Goal: Information Seeking & Learning: Learn about a topic

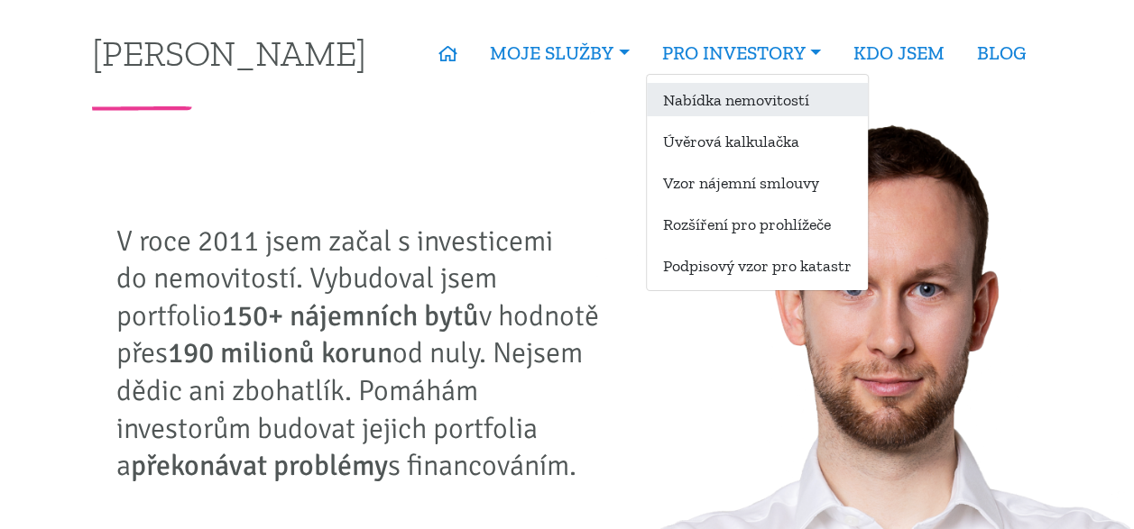
click at [732, 101] on link "Nabídka nemovitostí" at bounding box center [757, 99] width 221 height 33
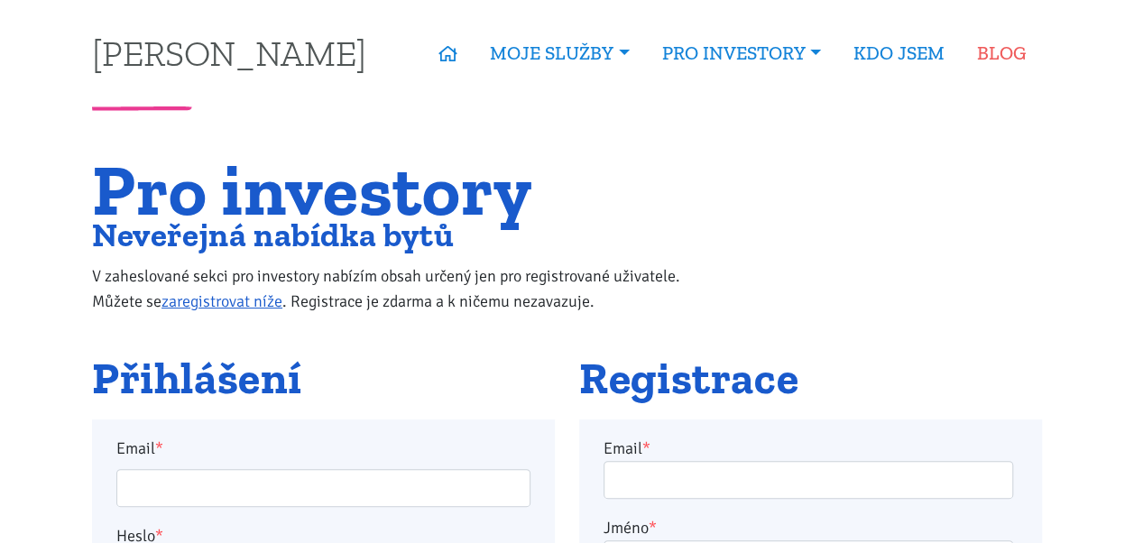
click at [982, 58] on link "BLOG" at bounding box center [1000, 52] width 81 height 41
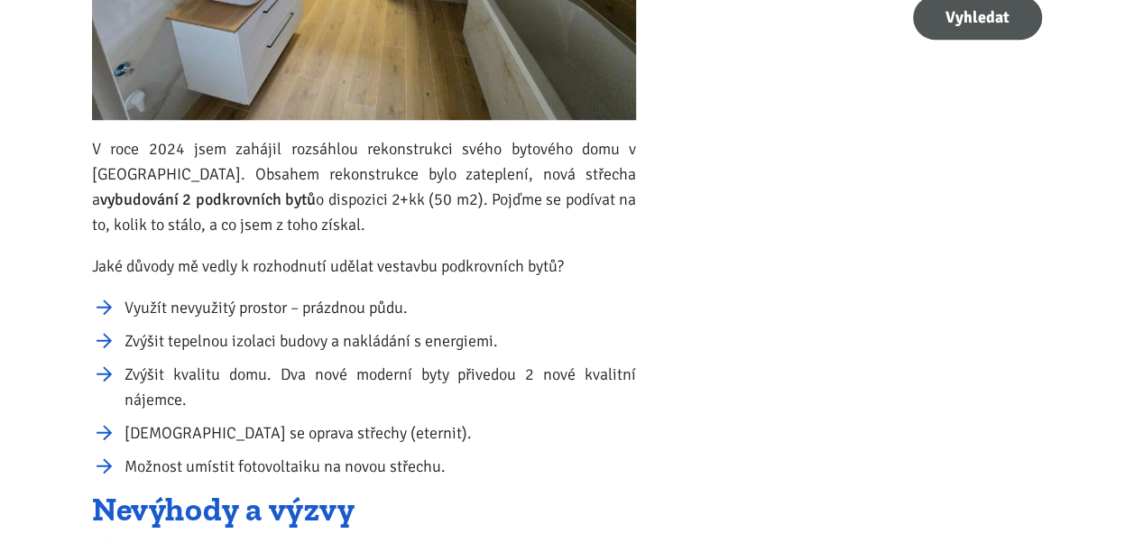
scroll to position [685, 0]
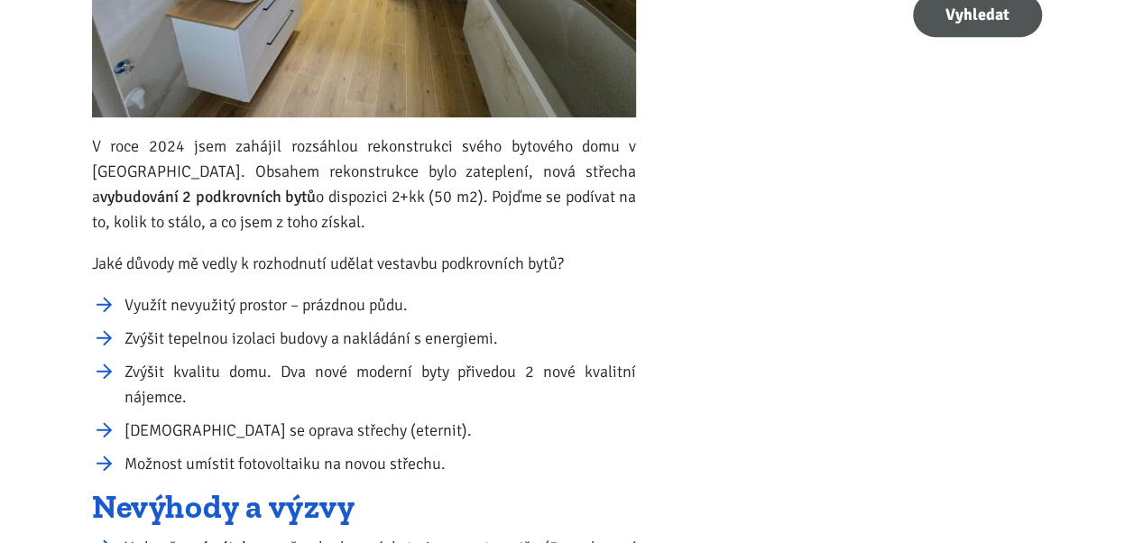
click at [492, 226] on p "V roce 2024 jsem zahájil rozsáhlou rekonstrukci svého bytového domu v Ústí nad …" at bounding box center [364, 183] width 544 height 101
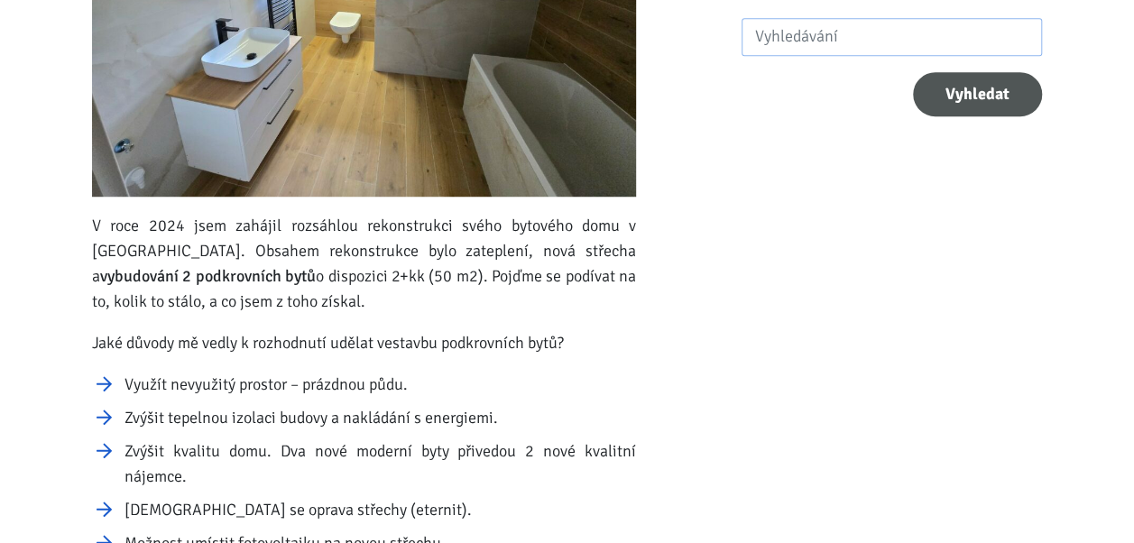
scroll to position [0, 0]
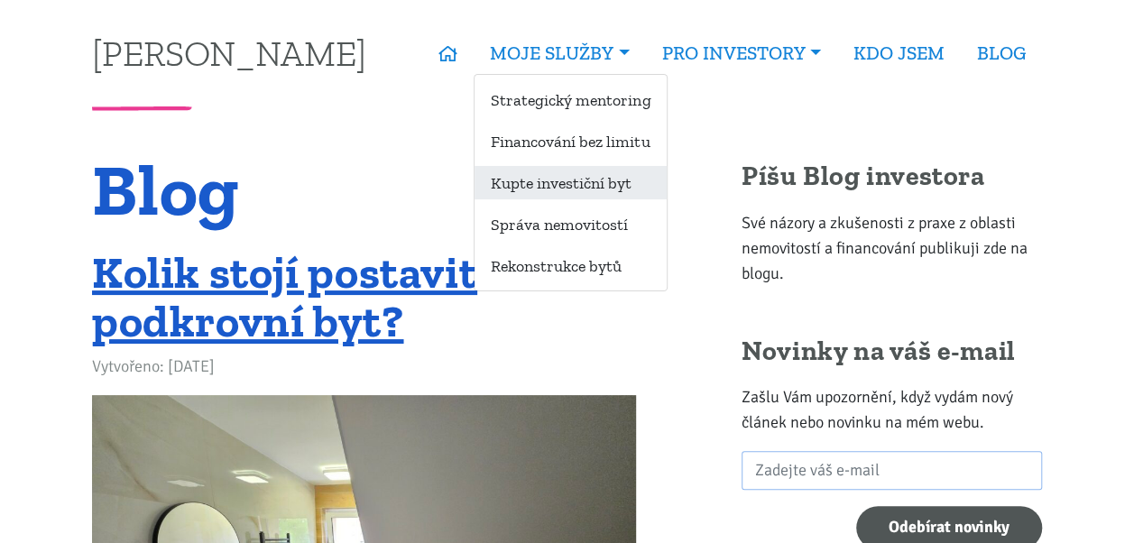
click at [579, 180] on link "Kupte investiční byt" at bounding box center [570, 182] width 192 height 33
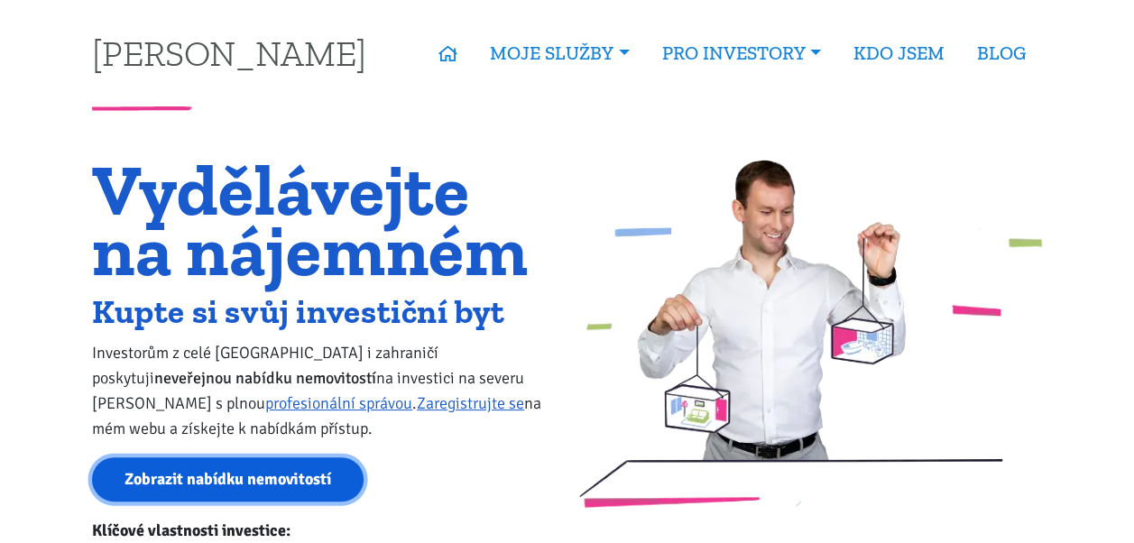
click at [241, 484] on link "Zobrazit nabídku nemovitostí" at bounding box center [227, 479] width 271 height 44
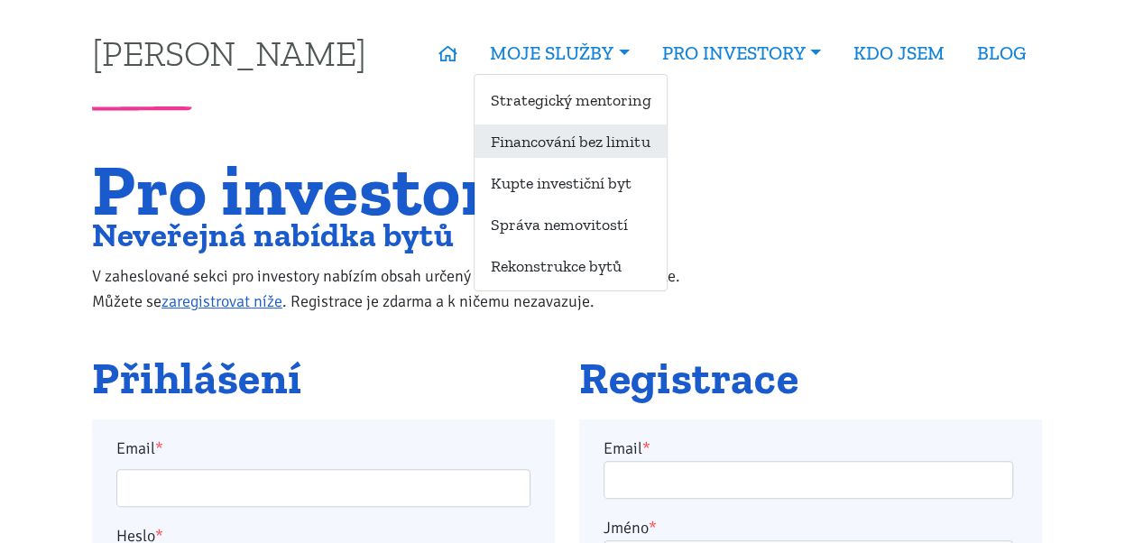
click at [571, 150] on link "Financování bez limitu" at bounding box center [570, 140] width 192 height 33
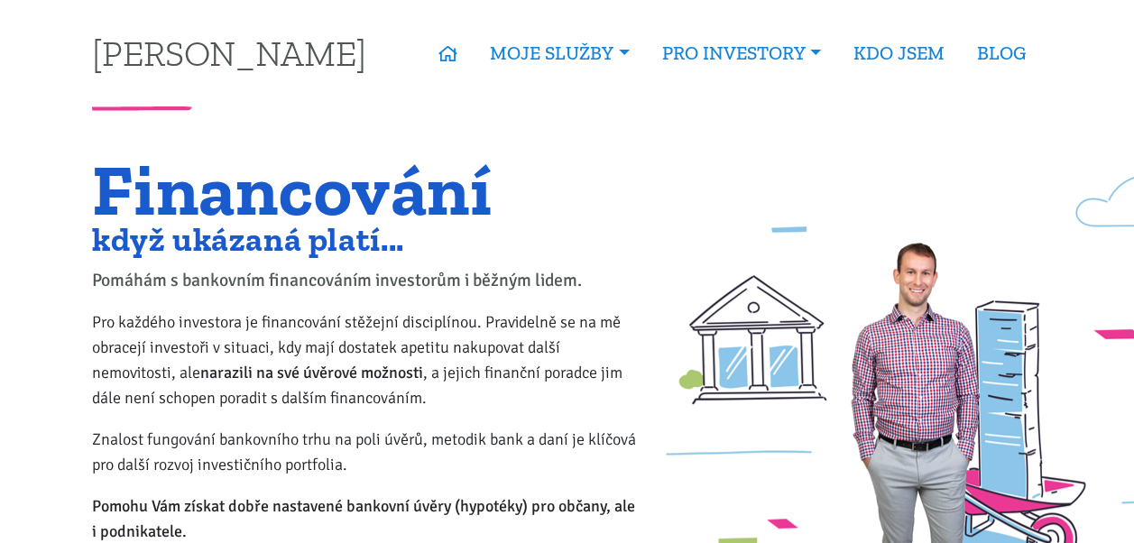
click at [288, 363] on strong "narazili na své úvěrové možnosti" at bounding box center [311, 373] width 223 height 20
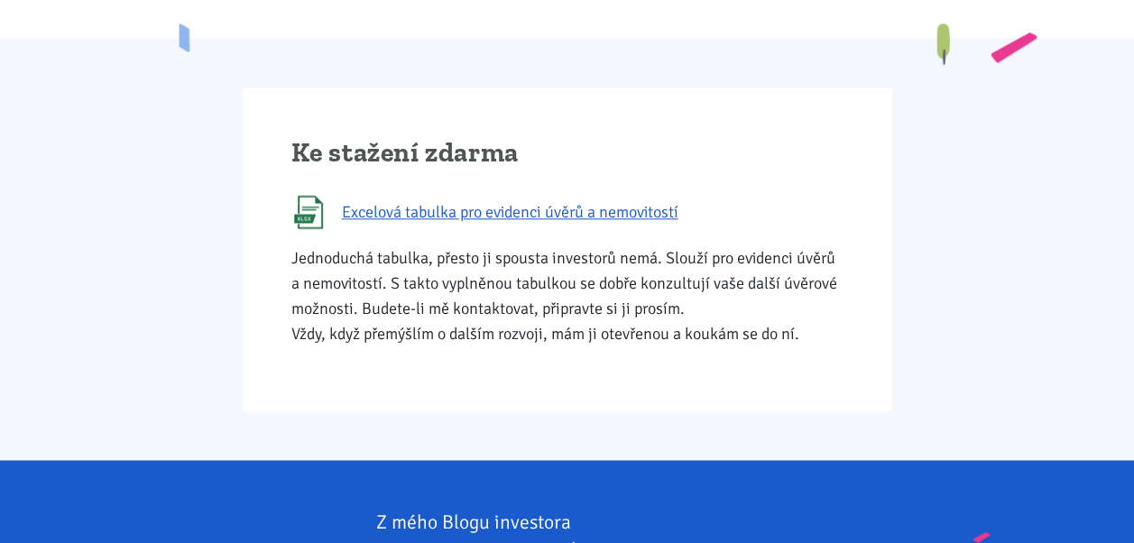
scroll to position [1010, 0]
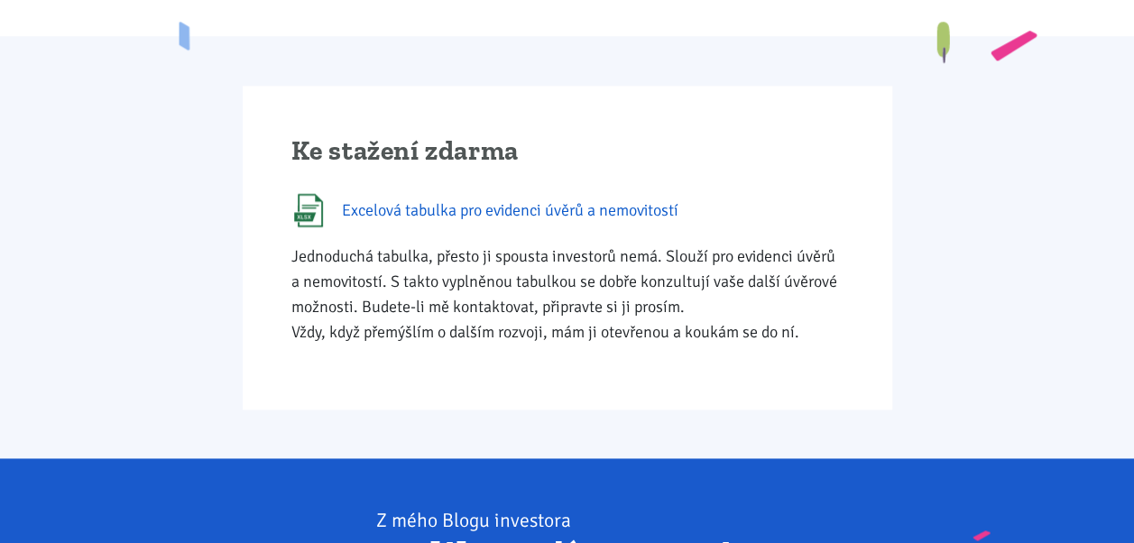
click at [594, 206] on span "Excelová tabulka pro evidenci úvěrů a nemovitostí" at bounding box center [510, 210] width 336 height 25
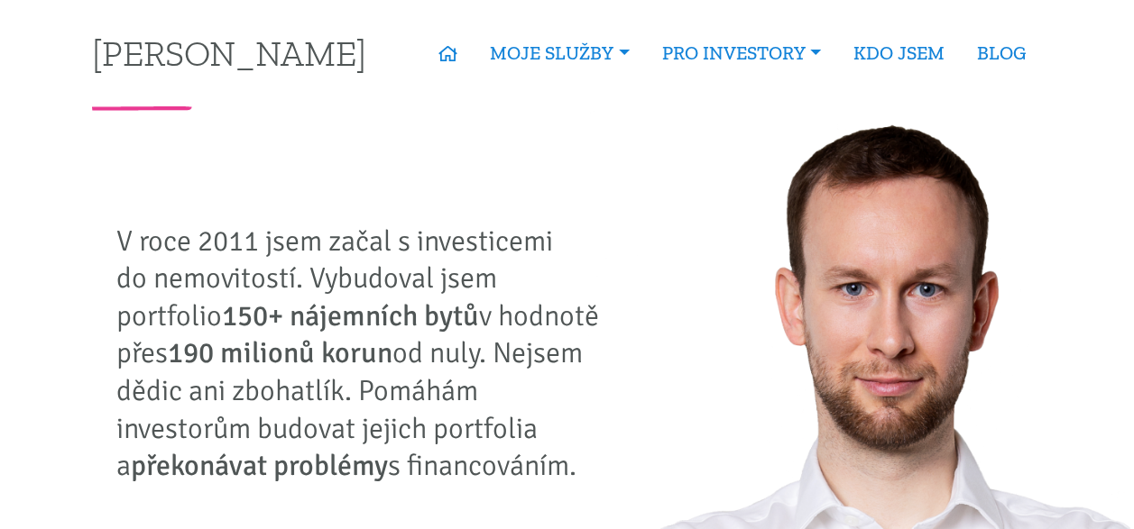
click at [400, 249] on p "V roce 2011 jsem začal s investicemi do nemovitostí. Vybudoval jsem portfolio 1…" at bounding box center [364, 354] width 496 height 262
click at [988, 50] on link "BLOG" at bounding box center [1000, 52] width 81 height 41
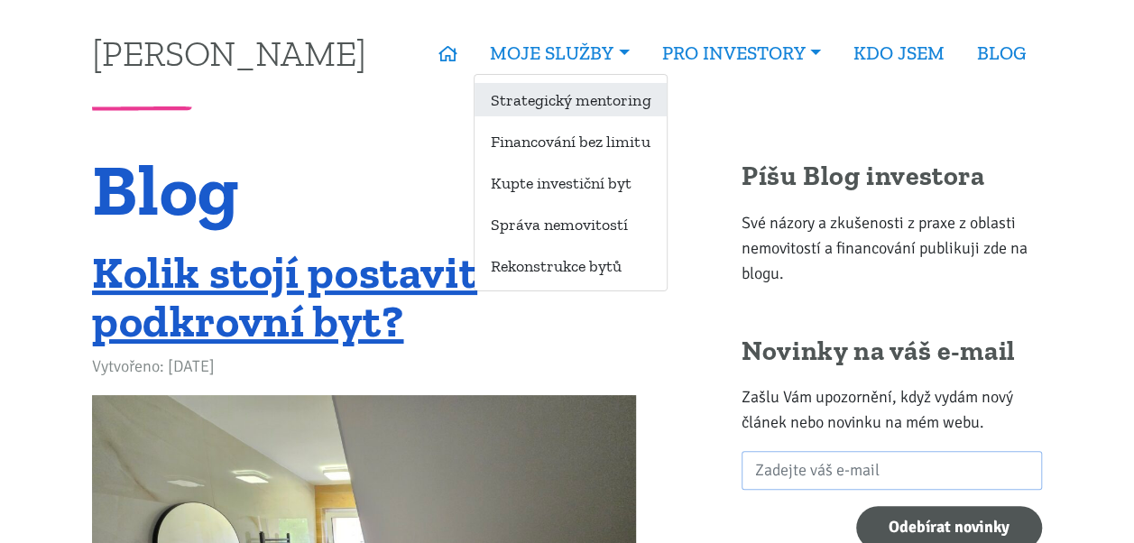
click at [572, 103] on link "Strategický mentoring" at bounding box center [570, 99] width 192 height 33
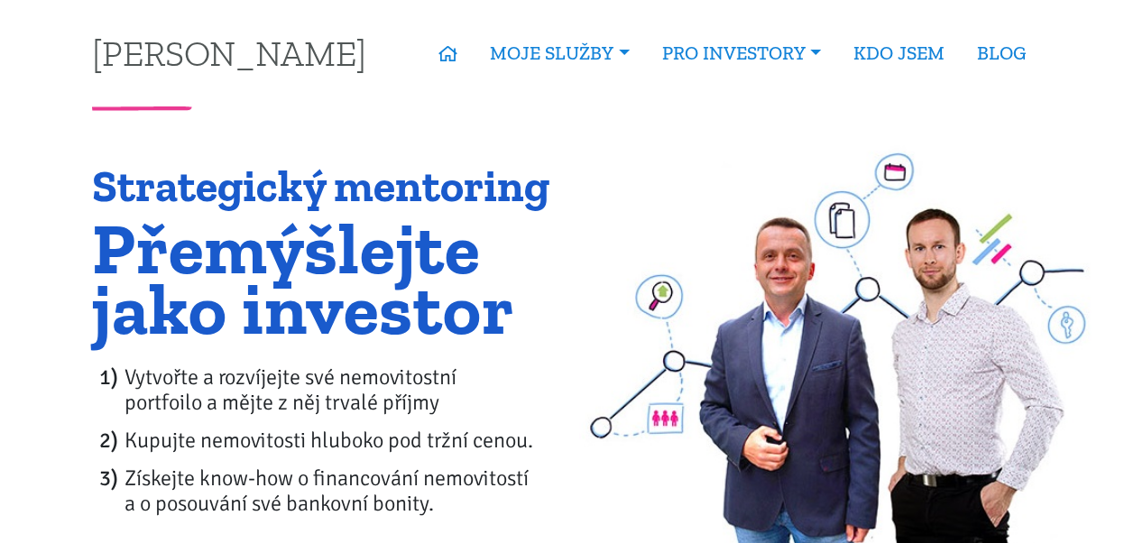
click at [234, 444] on li "Kupujte nemovitosti hluboko pod tržní cenou." at bounding box center [339, 439] width 430 height 25
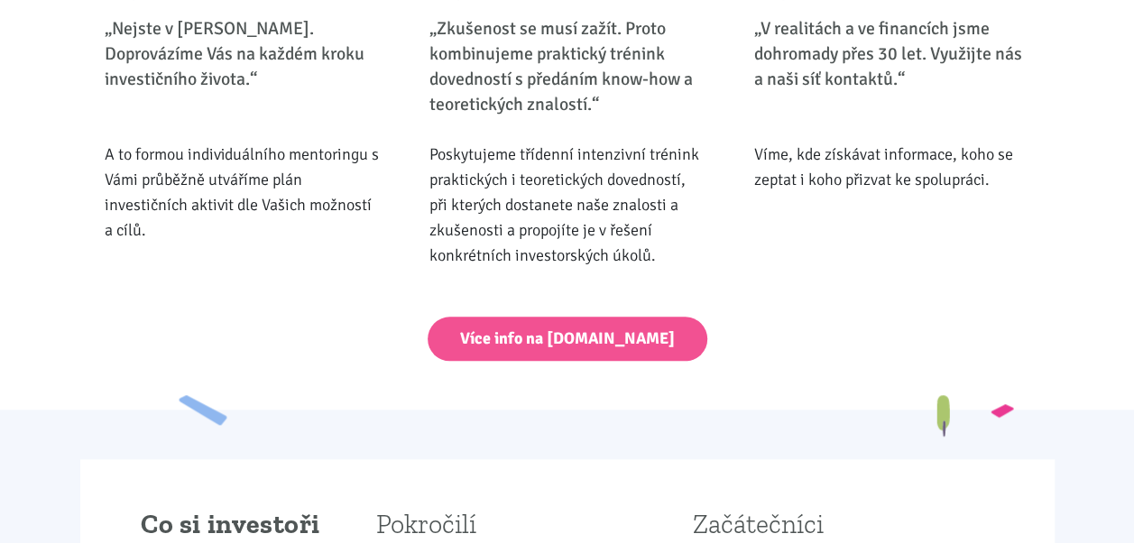
scroll to position [830, 0]
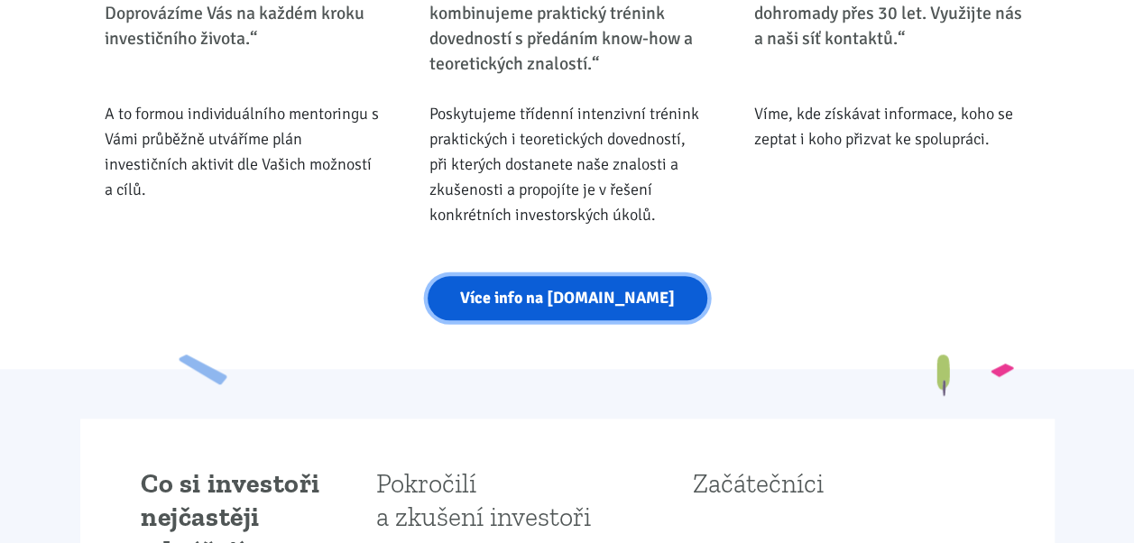
click at [584, 298] on link "Více info na [DOMAIN_NAME]" at bounding box center [567, 298] width 280 height 44
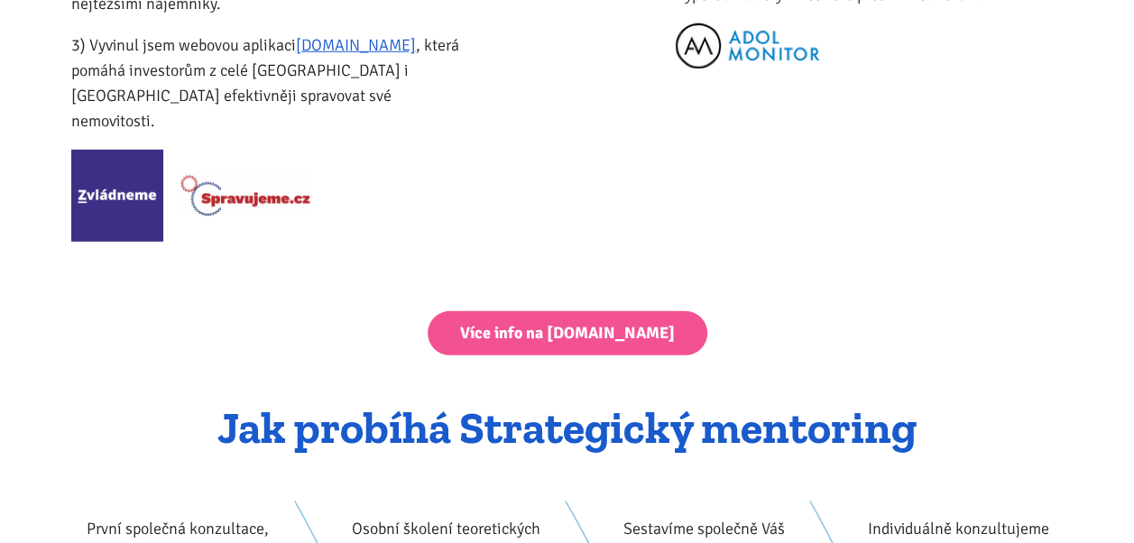
scroll to position [2525, 0]
